Goal: Task Accomplishment & Management: Manage account settings

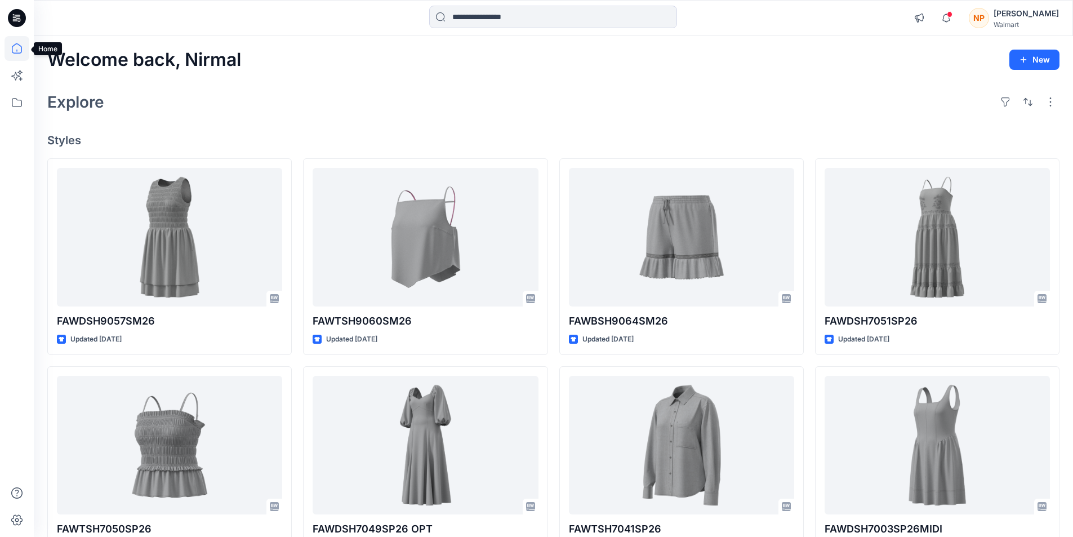
click at [19, 51] on icon at bounding box center [17, 48] width 25 height 25
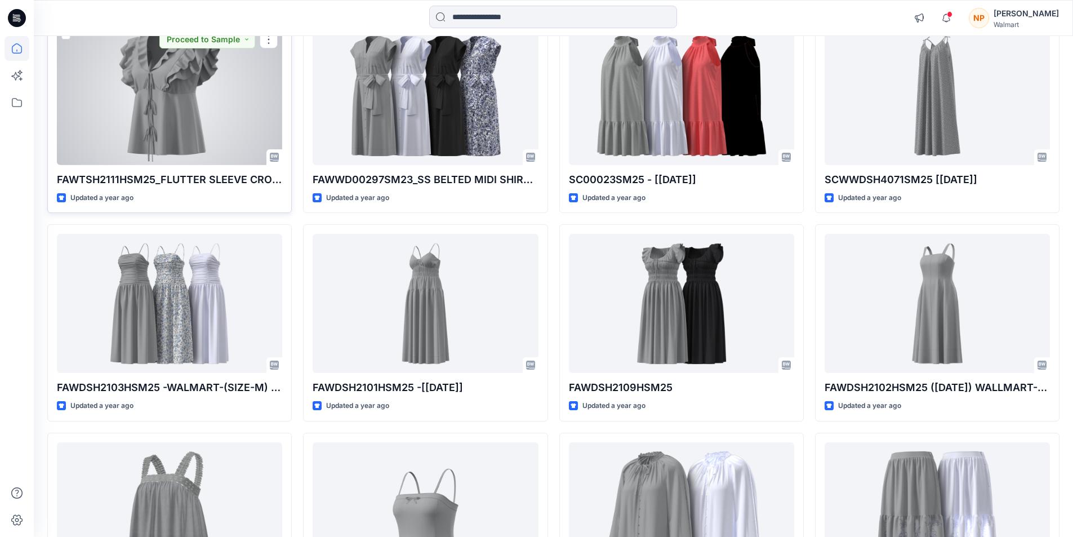
scroll to position [10781, 0]
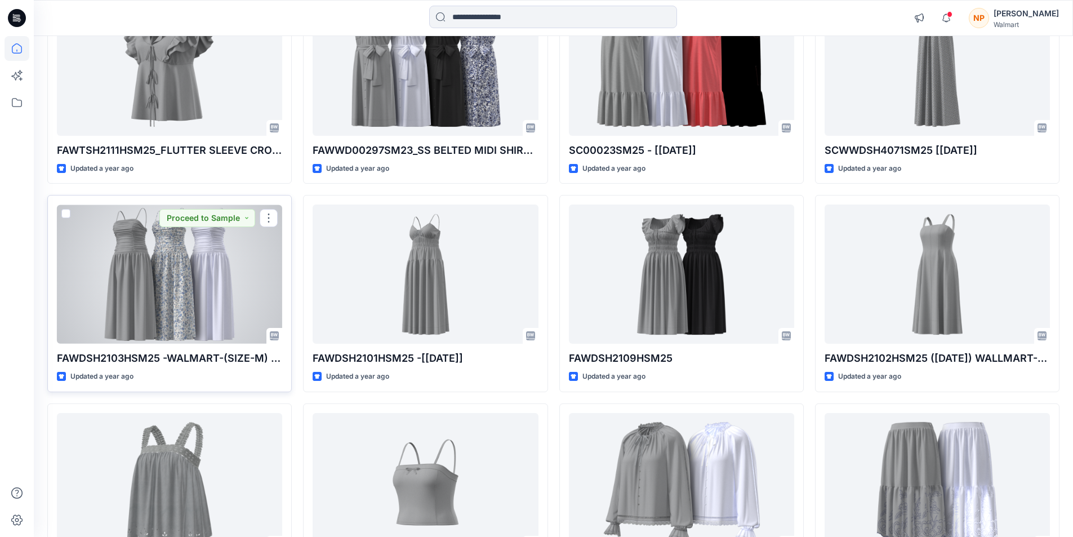
click at [166, 287] on div at bounding box center [169, 274] width 225 height 139
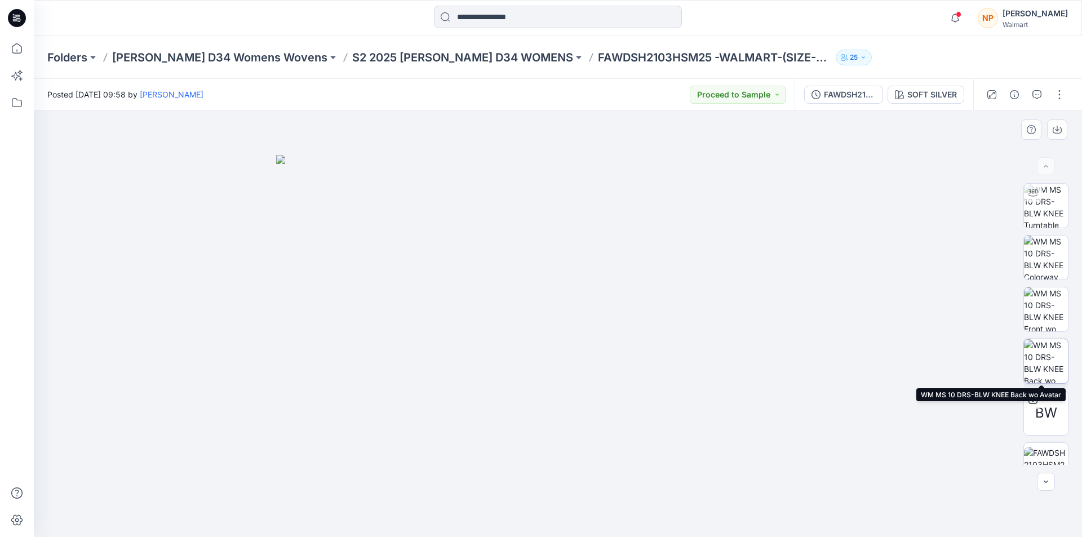
click at [1044, 352] on img at bounding box center [1046, 361] width 44 height 44
click at [860, 56] on icon "button" at bounding box center [863, 57] width 7 height 7
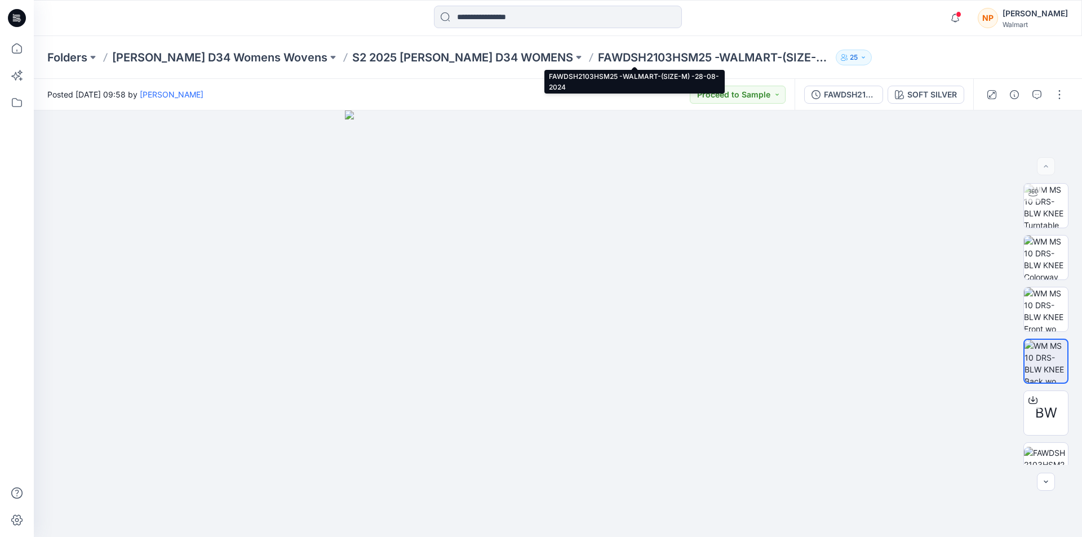
click at [606, 56] on p "FAWDSH2103HSM25 -WALMART-(SIZE-M) -28-08-2024" at bounding box center [714, 58] width 233 height 16
click at [629, 57] on p "FAWDSH2103HSM25 -WALMART-(SIZE-M) -28-08-2024" at bounding box center [714, 58] width 233 height 16
click at [631, 57] on p "FAWDSH2103HSM25 -WALMART-(SIZE-M) -28-08-2024" at bounding box center [714, 58] width 233 height 16
click at [598, 57] on p "FAWDSH2103HSM25 -WALMART-(SIZE-M) -28-08-2024" at bounding box center [714, 58] width 233 height 16
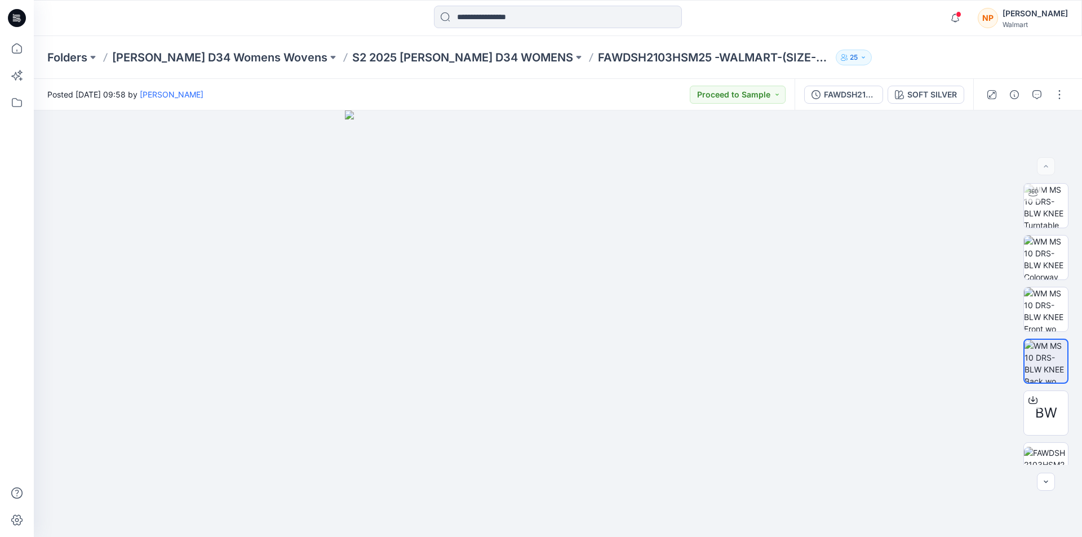
click at [598, 57] on p "FAWDSH2103HSM25 -WALMART-(SIZE-M) -28-08-2024" at bounding box center [714, 58] width 233 height 16
drag, startPoint x: 521, startPoint y: 57, endPoint x: 548, endPoint y: 59, distance: 27.1
click at [598, 59] on p "FAWDSH2103HSM25 -WALMART-(SIZE-M) -28-08-2024" at bounding box center [714, 58] width 233 height 16
copy p "FAWDSH2103HSM25"
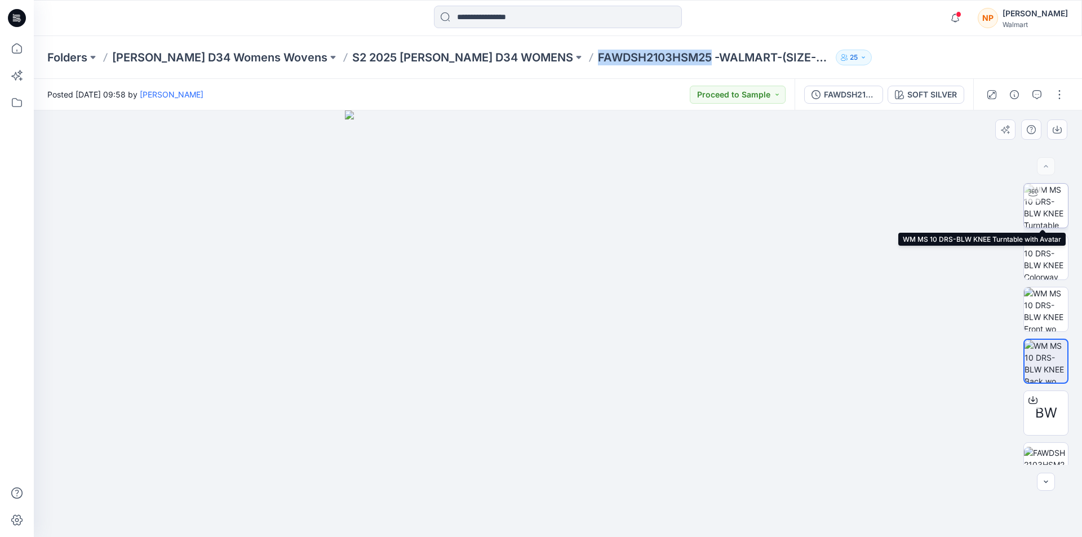
click at [1041, 198] on img at bounding box center [1046, 206] width 44 height 44
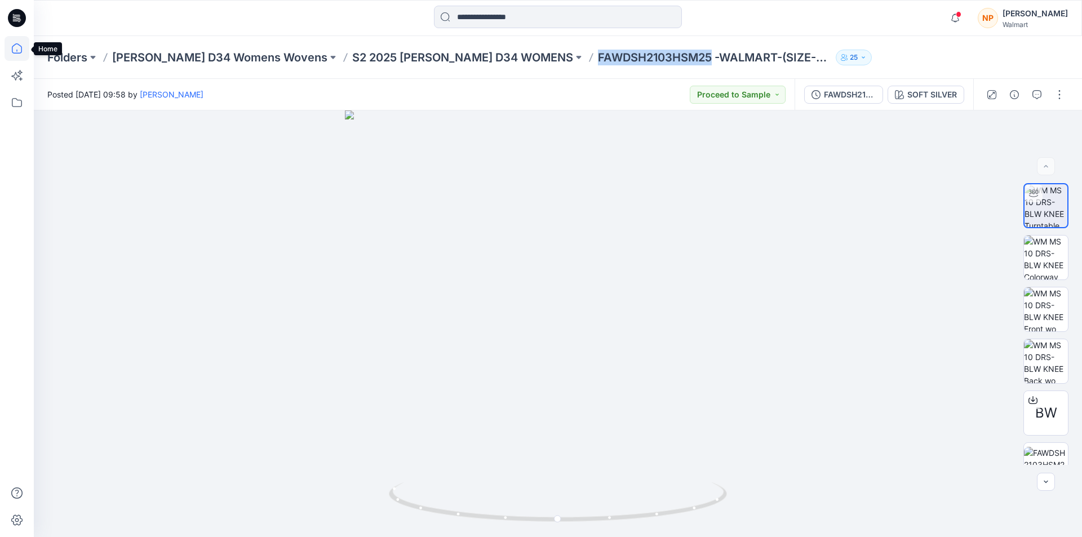
click at [18, 49] on icon at bounding box center [17, 48] width 25 height 25
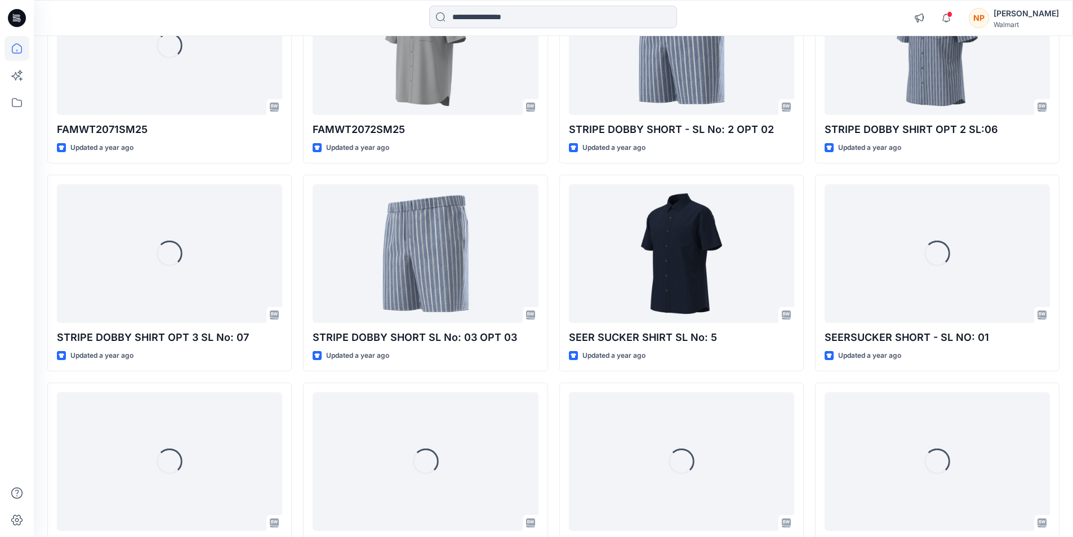
scroll to position [14356, 0]
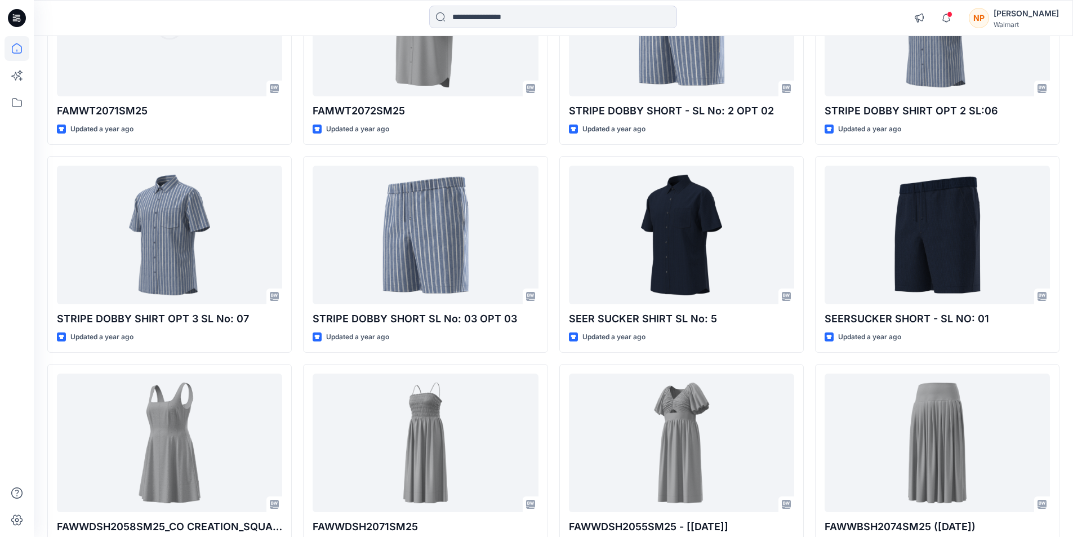
click at [1031, 20] on div "Walmart" at bounding box center [1026, 24] width 65 height 8
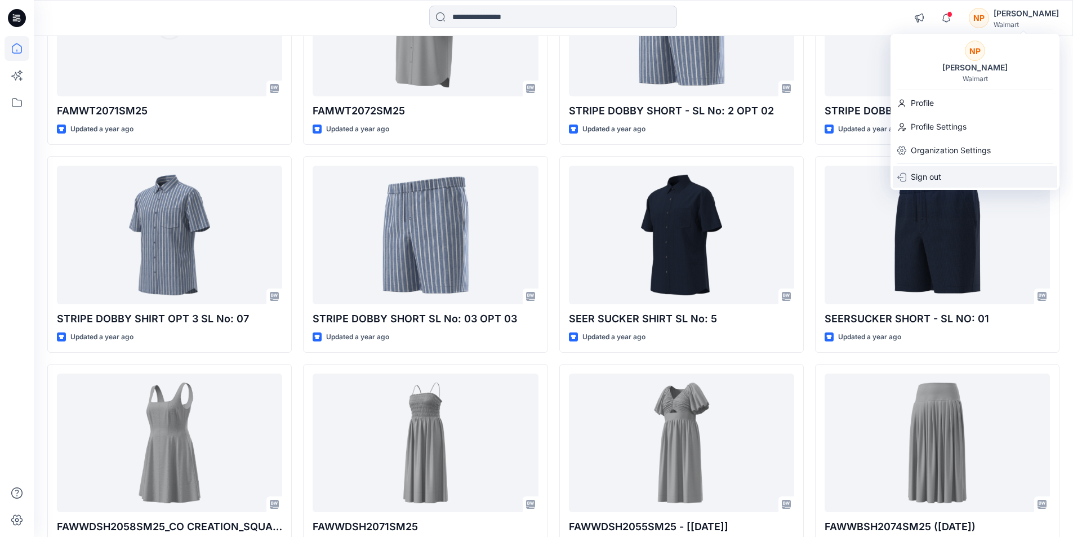
click at [932, 177] on p "Sign out" at bounding box center [926, 176] width 30 height 21
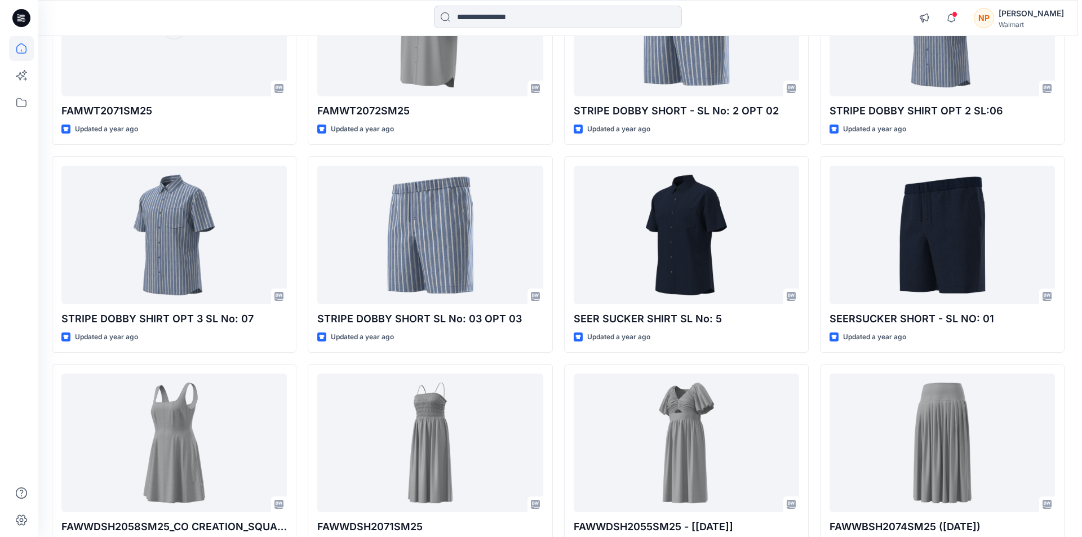
scroll to position [14443, 0]
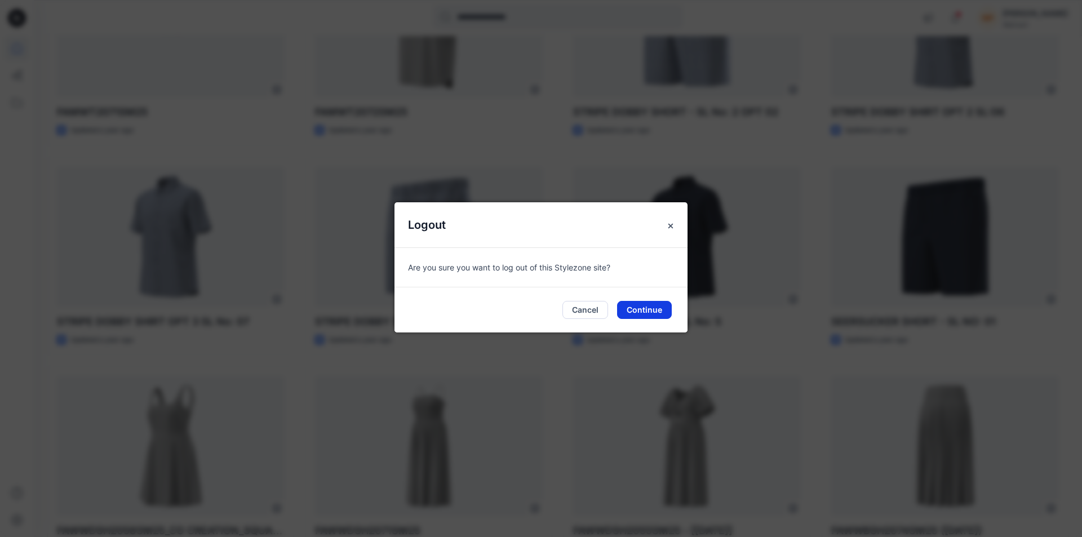
click at [642, 310] on button "Continue" at bounding box center [644, 310] width 55 height 18
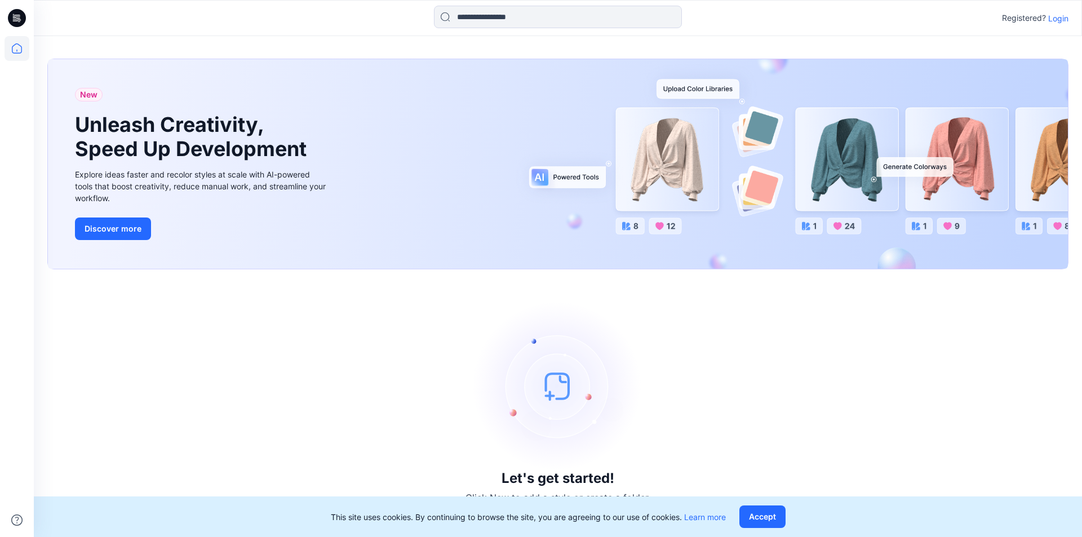
click at [1062, 20] on p "Login" at bounding box center [1058, 18] width 20 height 12
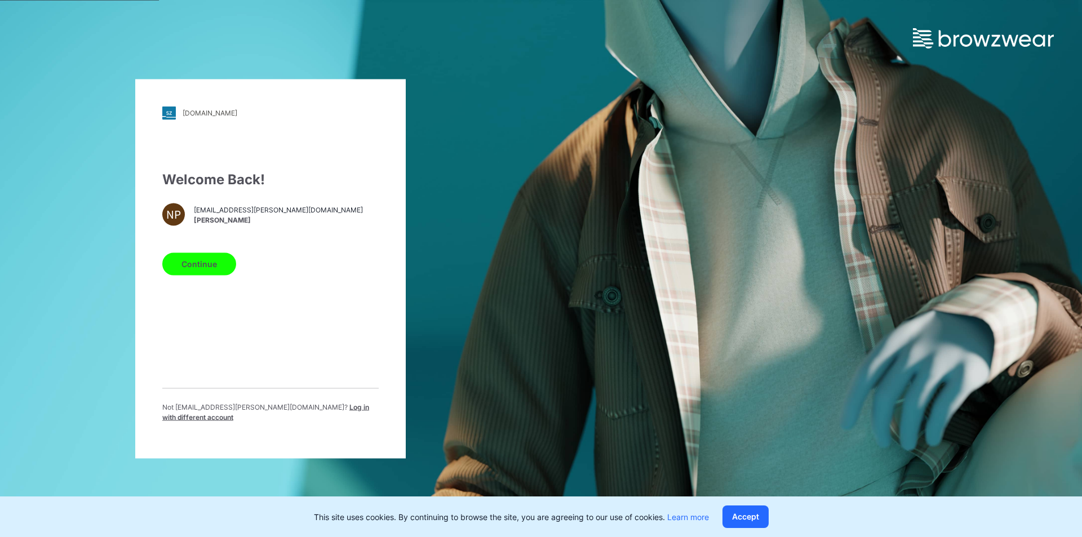
click at [293, 414] on span "Log in with different account" at bounding box center [265, 411] width 207 height 19
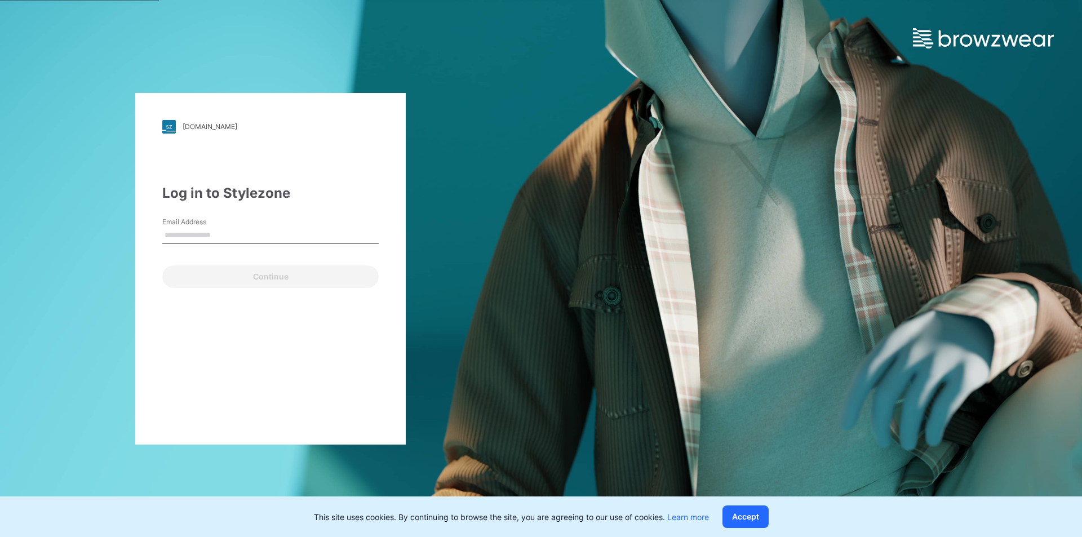
click at [188, 236] on input "Email Address" at bounding box center [270, 235] width 216 height 17
type input "**********"
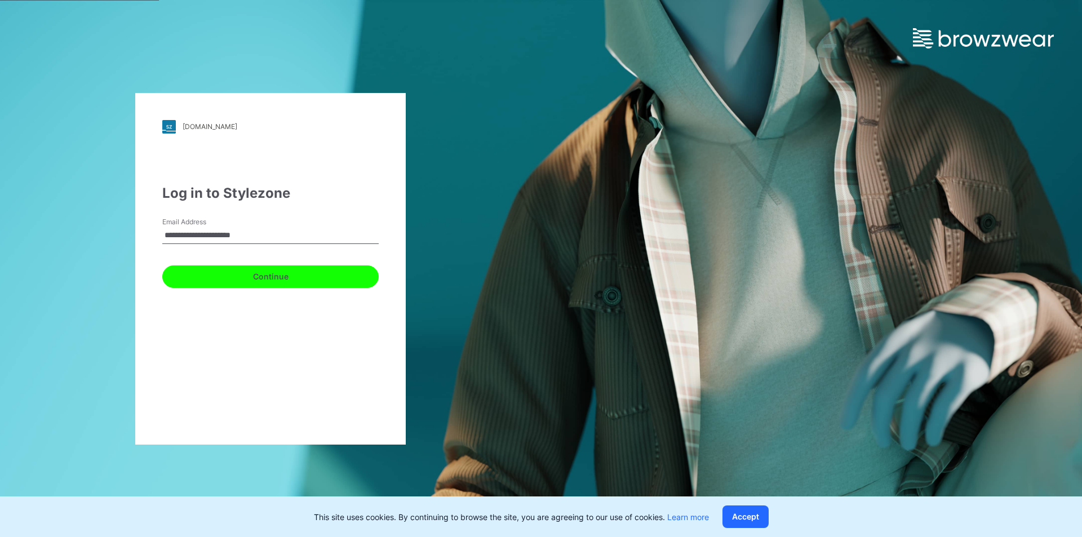
click at [261, 278] on button "Continue" at bounding box center [270, 276] width 216 height 23
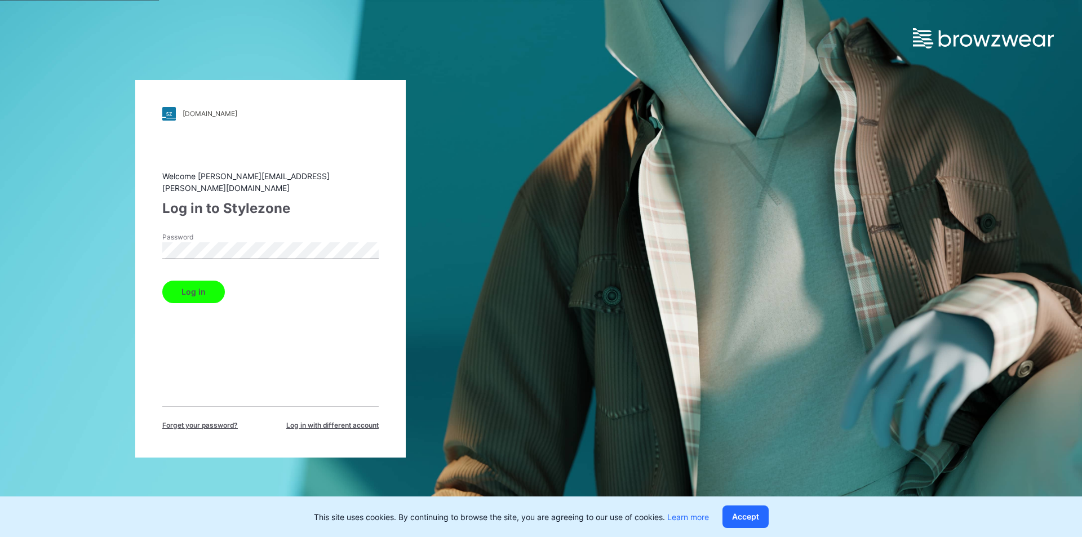
click at [196, 287] on button "Log in" at bounding box center [193, 292] width 63 height 23
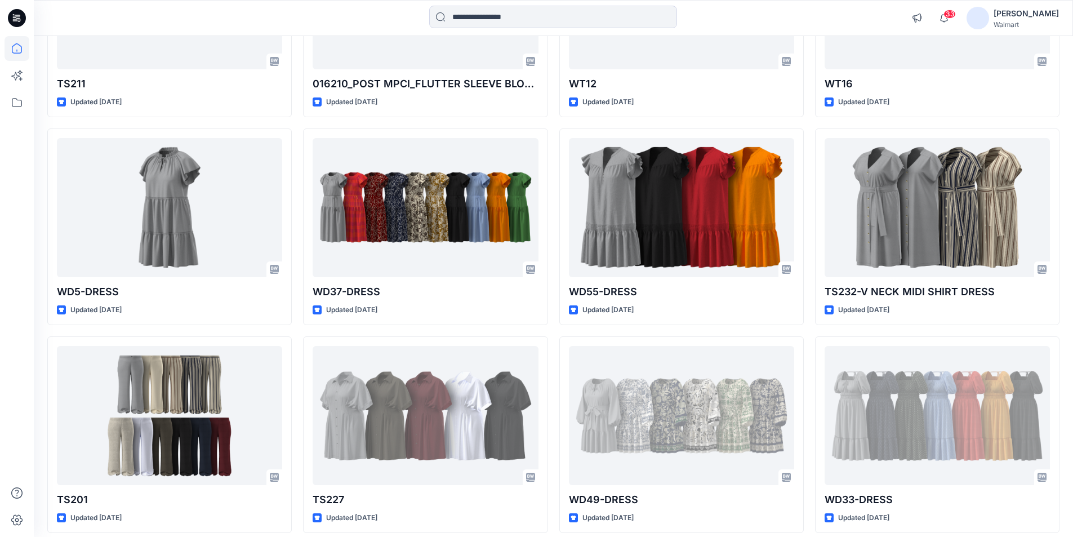
scroll to position [1649, 0]
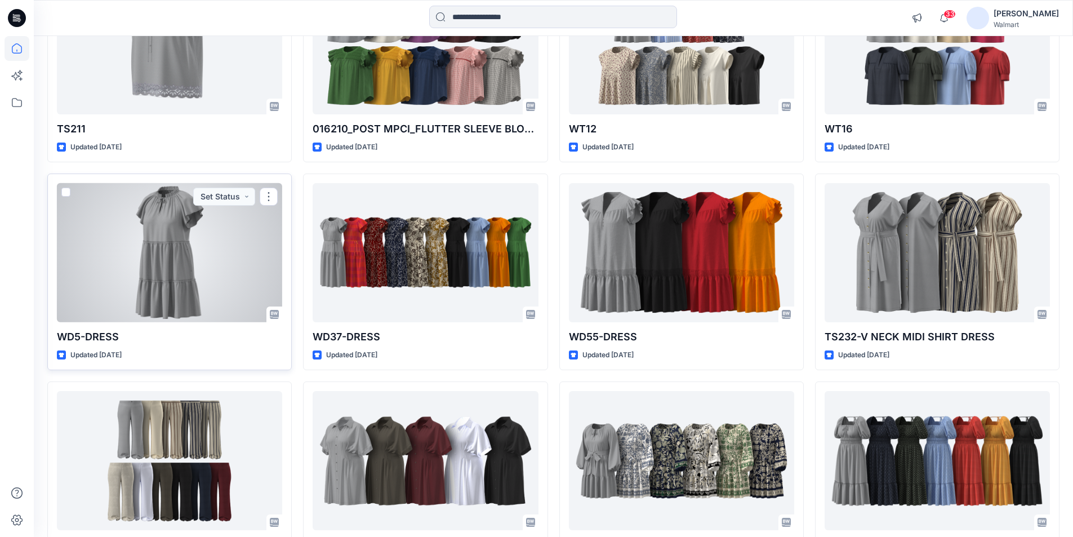
click at [167, 230] on div at bounding box center [169, 252] width 225 height 139
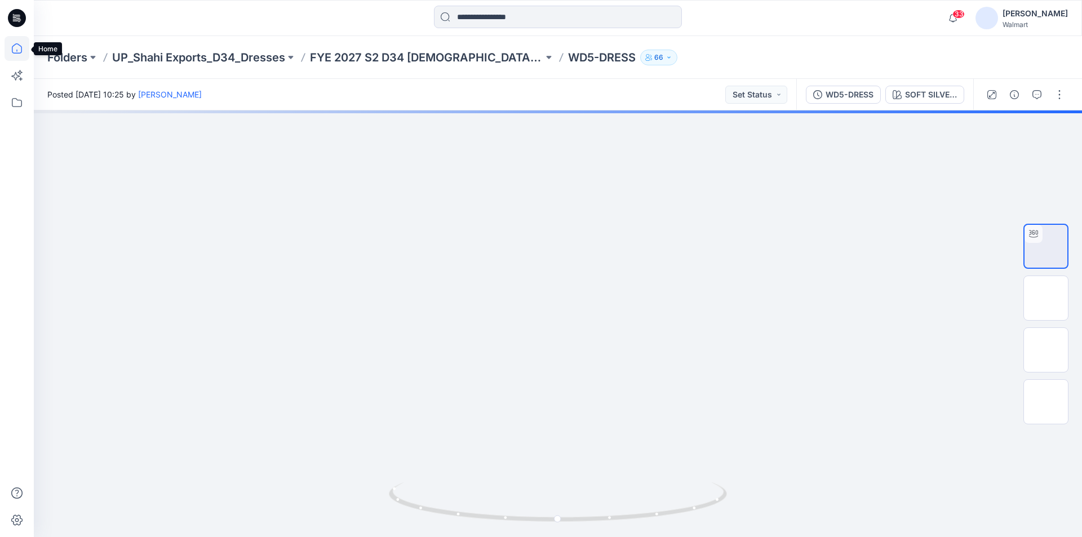
click at [17, 50] on icon at bounding box center [17, 48] width 25 height 25
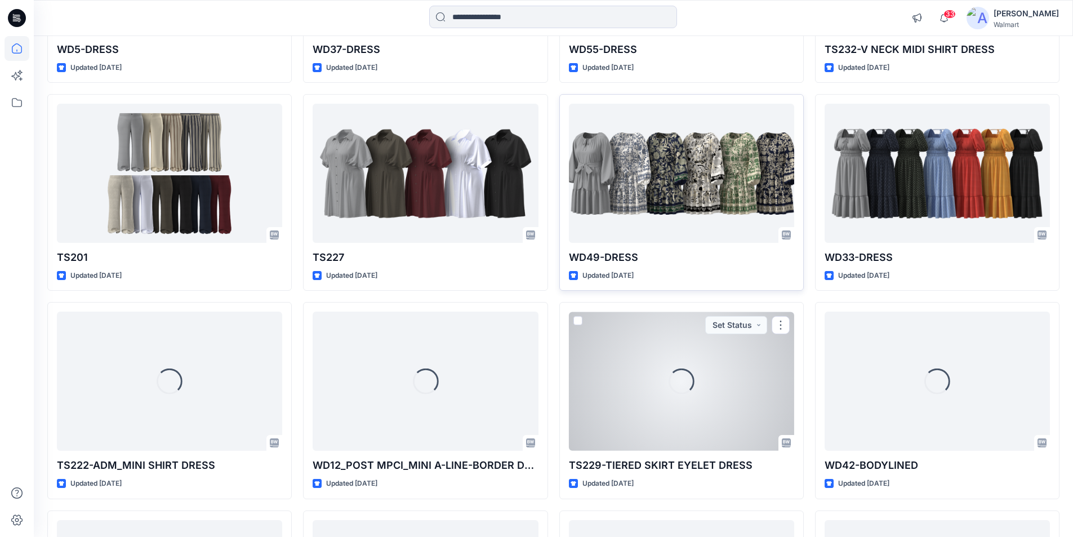
scroll to position [1935, 0]
